Goal: Task Accomplishment & Management: Use online tool/utility

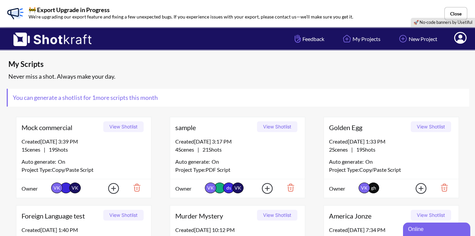
click at [277, 125] on button "View Shotlist" at bounding box center [277, 126] width 40 height 11
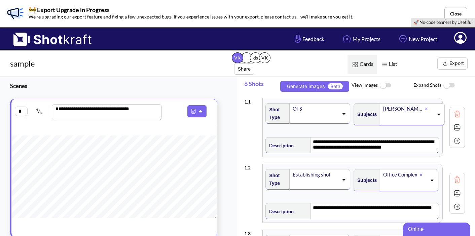
click at [450, 64] on button "Export" at bounding box center [452, 64] width 30 height 12
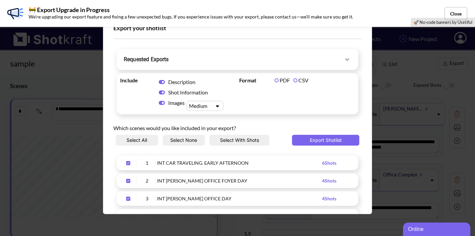
click at [335, 62] on span "Requested Exports" at bounding box center [233, 59] width 219 height 9
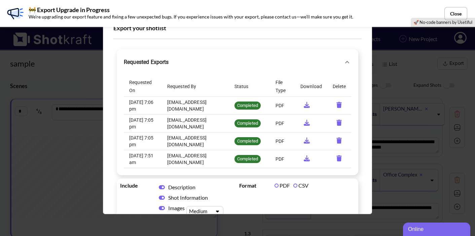
click at [313, 104] on td "requested-exports" at bounding box center [311, 106] width 32 height 18
click at [310, 104] on td "requested-exports" at bounding box center [311, 106] width 32 height 18
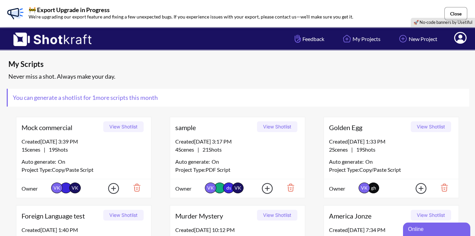
click at [456, 12] on button "Close" at bounding box center [456, 13] width 23 height 13
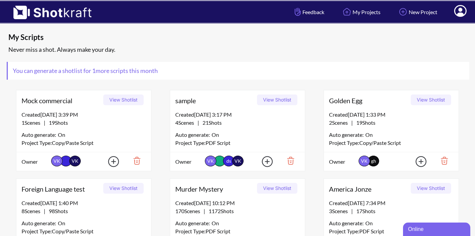
click at [273, 98] on button "View Shotlist" at bounding box center [277, 100] width 40 height 11
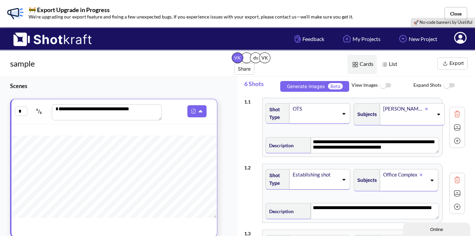
click at [388, 88] on img at bounding box center [385, 85] width 15 height 14
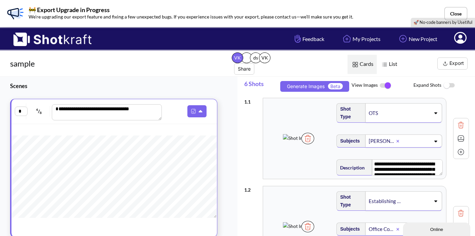
click at [314, 144] on img at bounding box center [308, 138] width 13 height 11
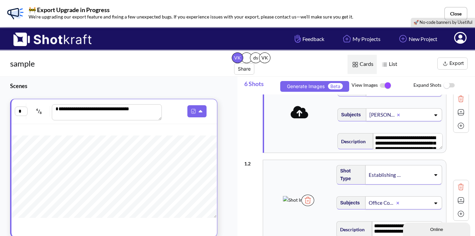
scroll to position [48, 0]
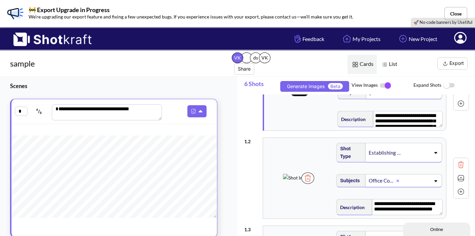
click at [314, 184] on img at bounding box center [308, 178] width 13 height 11
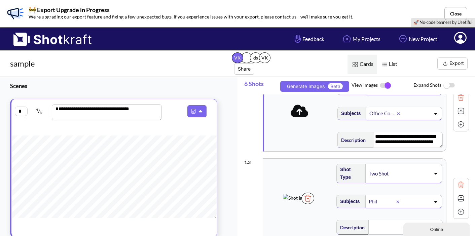
click at [314, 204] on img at bounding box center [308, 198] width 13 height 11
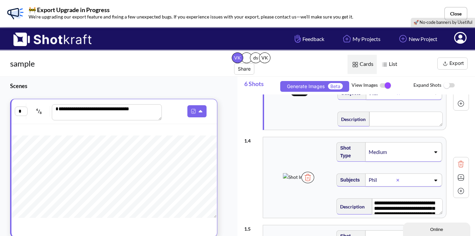
scroll to position [225, 0]
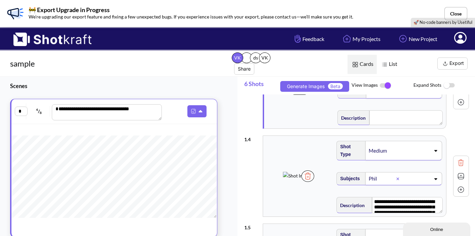
click at [314, 182] on img at bounding box center [308, 176] width 13 height 11
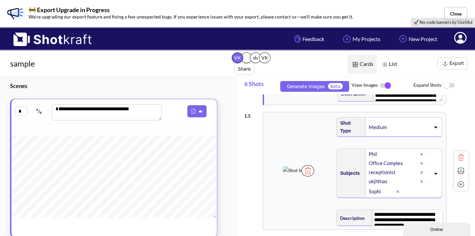
scroll to position [340, 0]
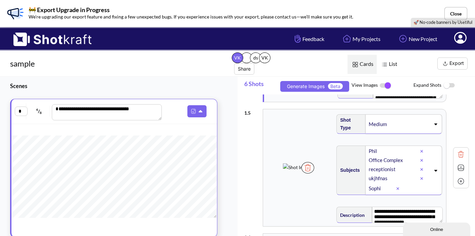
click at [314, 174] on img at bounding box center [308, 167] width 13 height 11
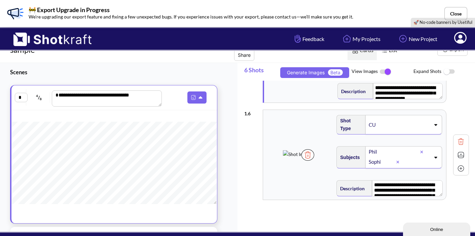
scroll to position [12, 0]
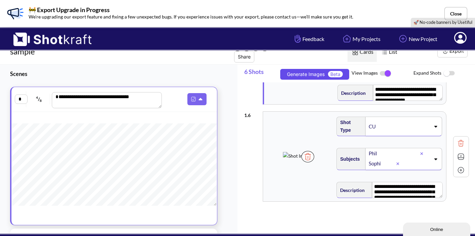
click at [300, 72] on button "Generate Images Beta" at bounding box center [314, 74] width 69 height 11
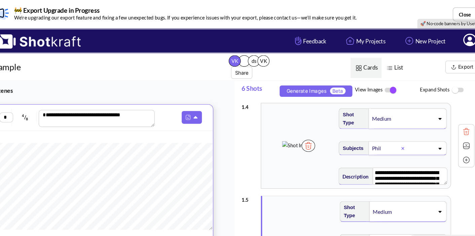
scroll to position [269, 0]
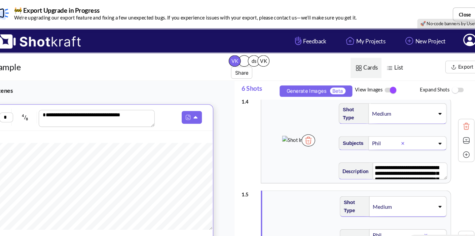
click at [314, 139] on img at bounding box center [307, 133] width 13 height 11
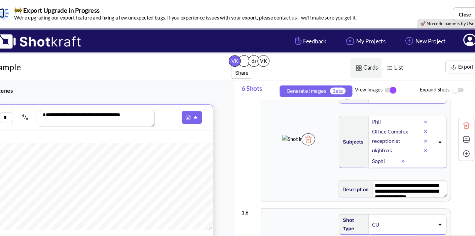
scroll to position [375, 0]
click at [418, 146] on icon at bounding box center [418, 144] width 3 height 4
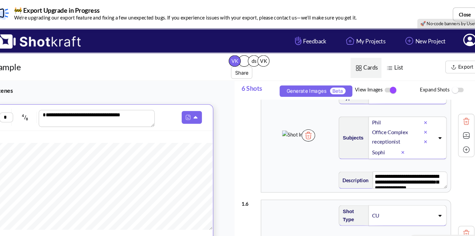
click at [419, 137] on icon at bounding box center [418, 135] width 3 height 4
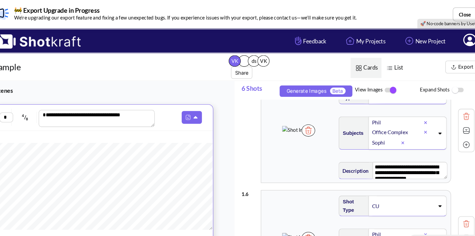
click at [397, 137] on icon at bounding box center [396, 136] width 3 height 4
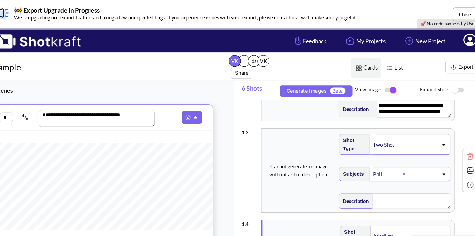
scroll to position [154, 0]
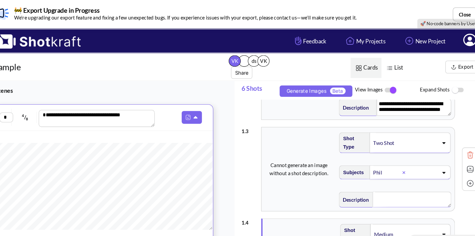
click at [376, 191] on textarea at bounding box center [405, 189] width 74 height 15
click at [458, 149] on img at bounding box center [461, 147] width 10 height 10
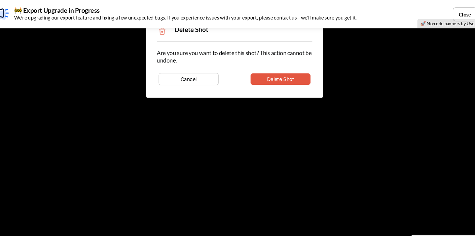
click at [290, 73] on button "Delete Shot" at bounding box center [281, 75] width 57 height 11
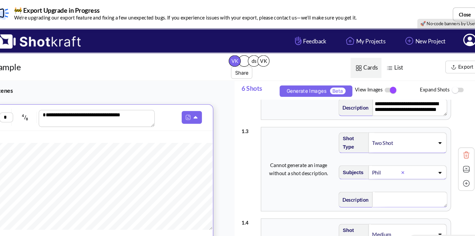
type textarea "**********"
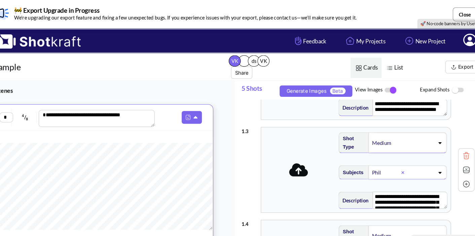
click at [453, 12] on button "Close" at bounding box center [456, 13] width 23 height 13
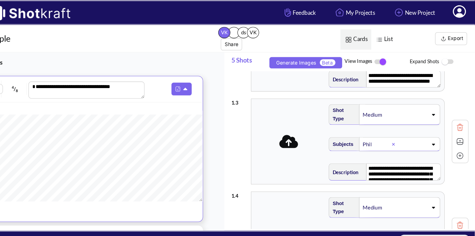
scroll to position [0, 0]
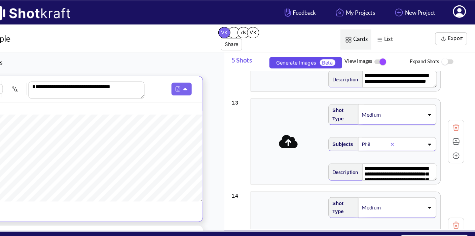
click at [314, 57] on button "Generate Images Beta" at bounding box center [314, 59] width 69 height 11
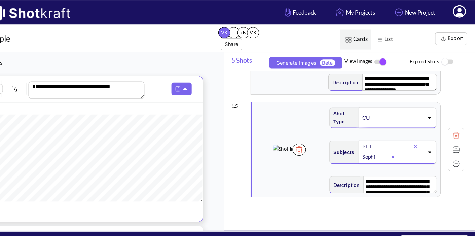
scroll to position [7, 0]
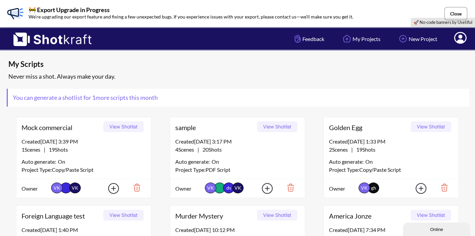
click at [457, 13] on button "Close" at bounding box center [456, 13] width 23 height 13
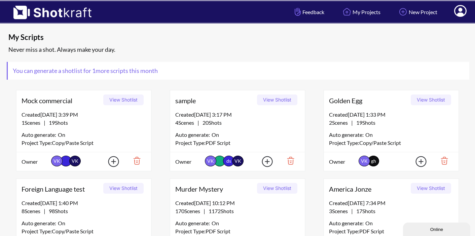
click at [460, 12] on icon at bounding box center [460, 12] width 7 height 8
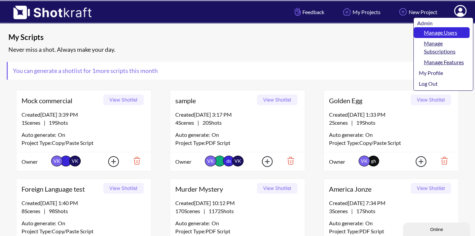
click at [448, 33] on link "Manage Users" at bounding box center [442, 32] width 56 height 11
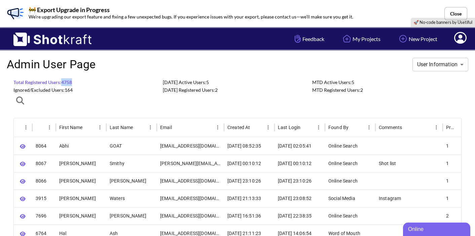
drag, startPoint x: 76, startPoint y: 82, endPoint x: 63, endPoint y: 81, distance: 12.5
click at [63, 81] on span "Total Registered Users: 4758 Ignored/Excluded Users: 164" at bounding box center [87, 85] width 149 height 15
copy span "4758"
